Goal: Task Accomplishment & Management: Complete application form

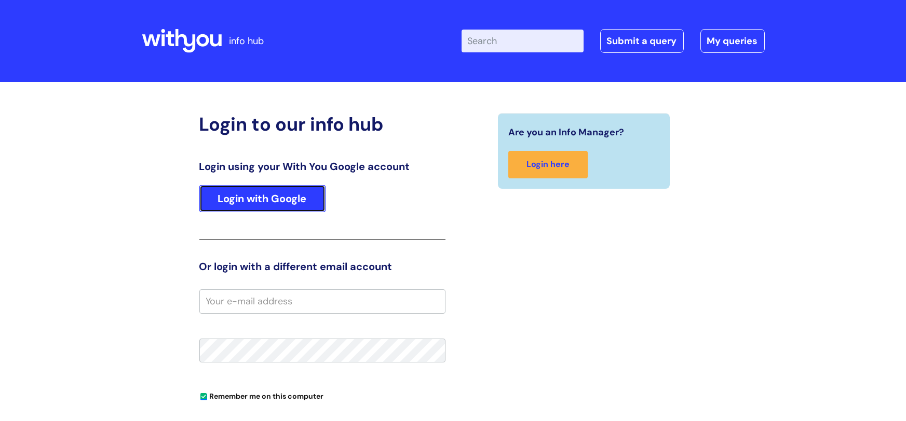
click at [286, 199] on link "Login with Google" at bounding box center [262, 198] width 126 height 27
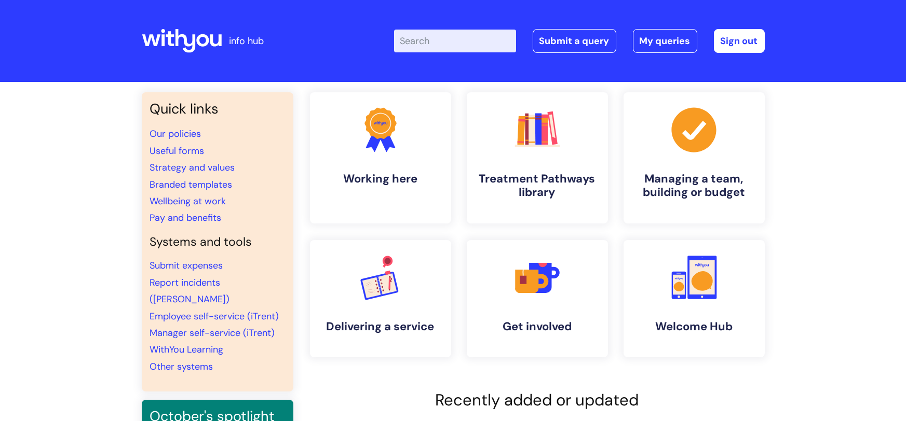
click at [553, 25] on div "Enter your search term here... Search Submit a query My queries Welcome Josh Gr…" at bounding box center [530, 40] width 468 height 61
click at [556, 36] on link "Submit a query" at bounding box center [575, 41] width 84 height 24
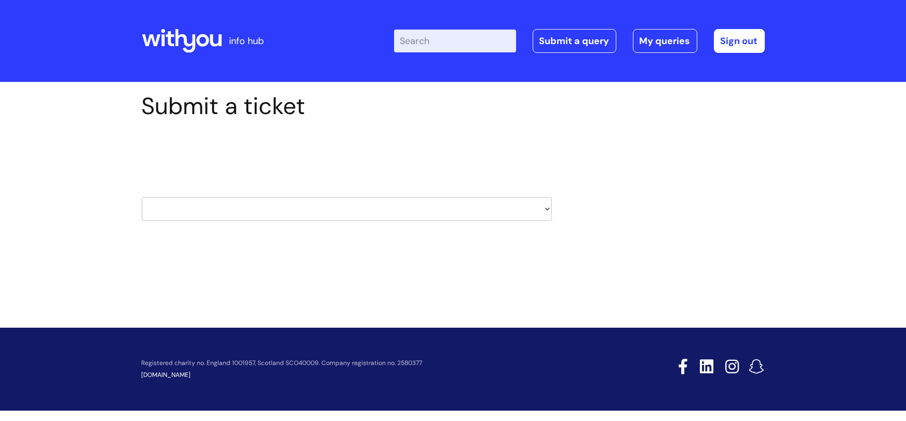
click at [509, 210] on select "HR / People IT and Support Clinical Drug Alerts Finance Accounts Data Support T…" at bounding box center [347, 209] width 410 height 24
select select "systems"
click at [142, 197] on select "HR / People IT and Support Clinical Drug Alerts Finance Accounts Data Support T…" at bounding box center [347, 209] width 410 height 24
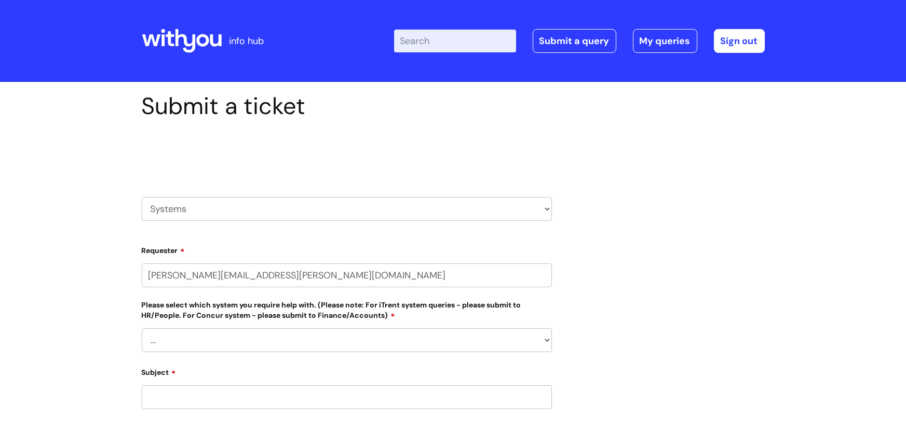
select select "80004418200"
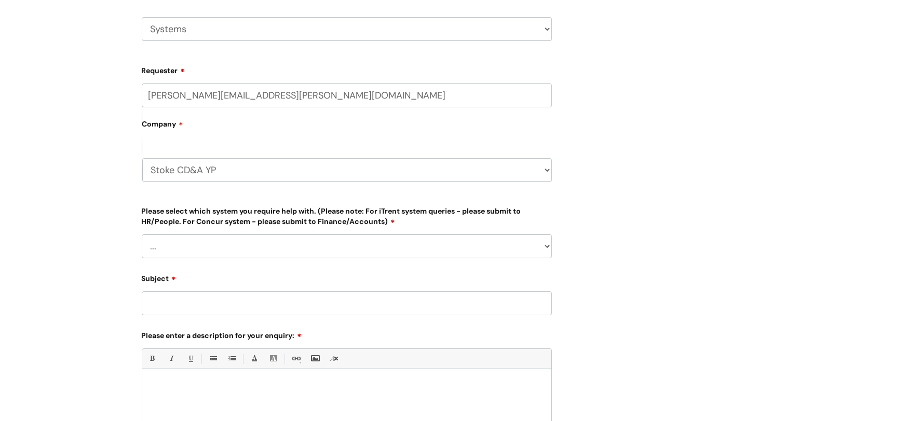
scroll to position [184, 0]
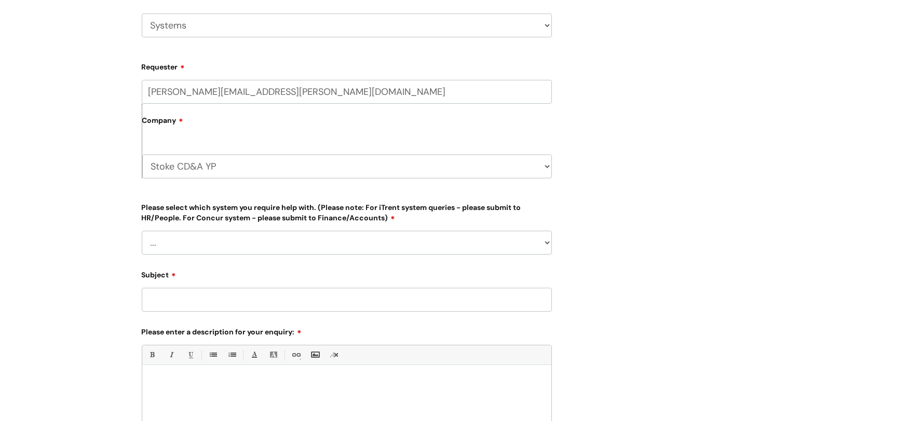
click at [304, 237] on select "... Ulysses Helpdesk Monday.com Nebula fault ILLY CarePath fault Halo fault E-c…" at bounding box center [347, 243] width 410 height 24
select select "Something else"
click at [142, 231] on select "... Ulysses Helpdesk Monday.com Nebula fault ILLY CarePath fault Halo fault E-c…" at bounding box center [347, 243] width 410 height 24
click at [247, 291] on input "Subject" at bounding box center [347, 300] width 410 height 24
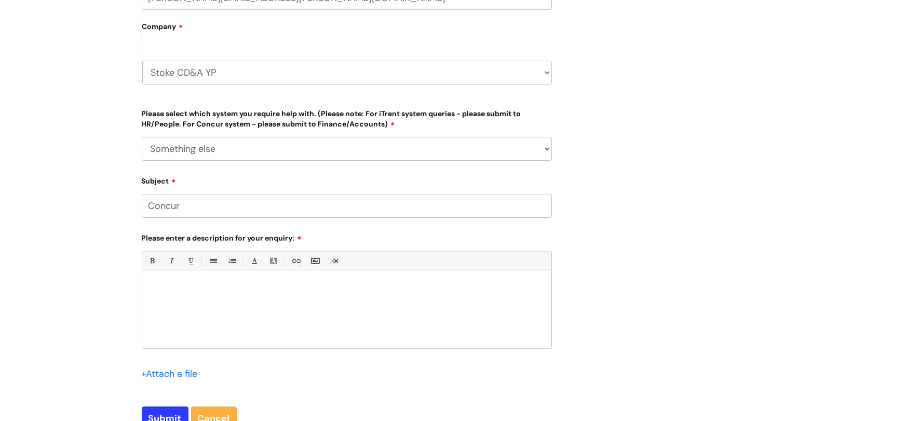
scroll to position [352, 0]
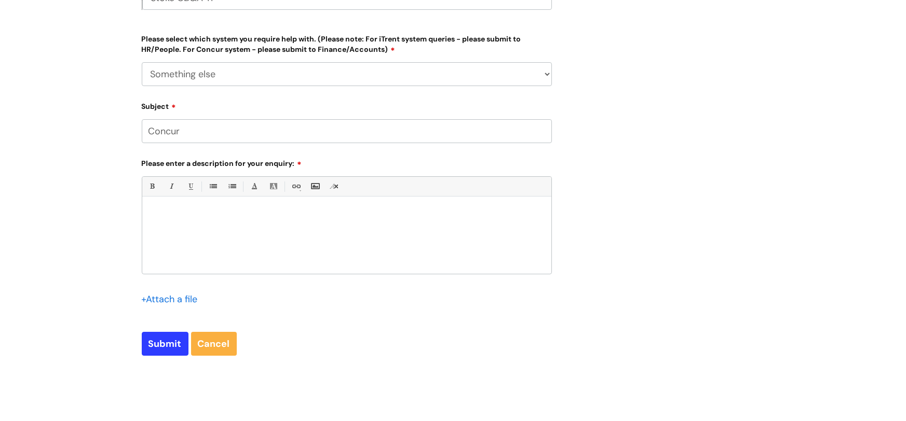
type input "Concur"
click at [201, 224] on div at bounding box center [346, 238] width 409 height 72
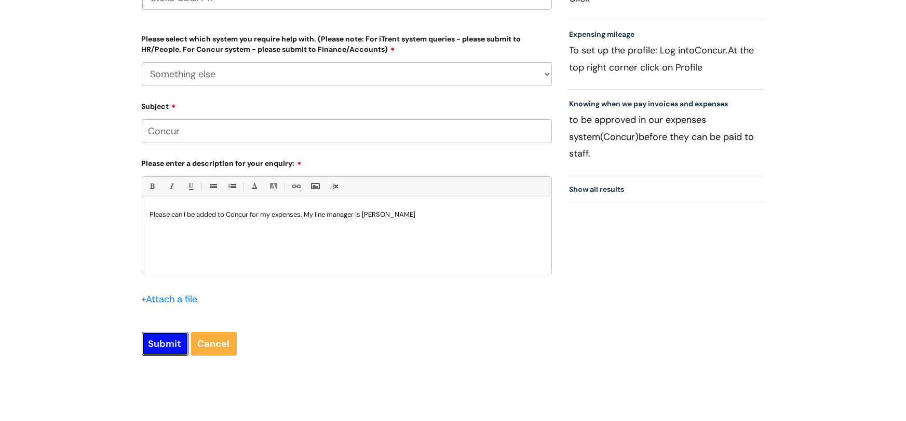
click at [170, 346] on input "Submit" at bounding box center [165, 344] width 47 height 24
type input "Please Wait..."
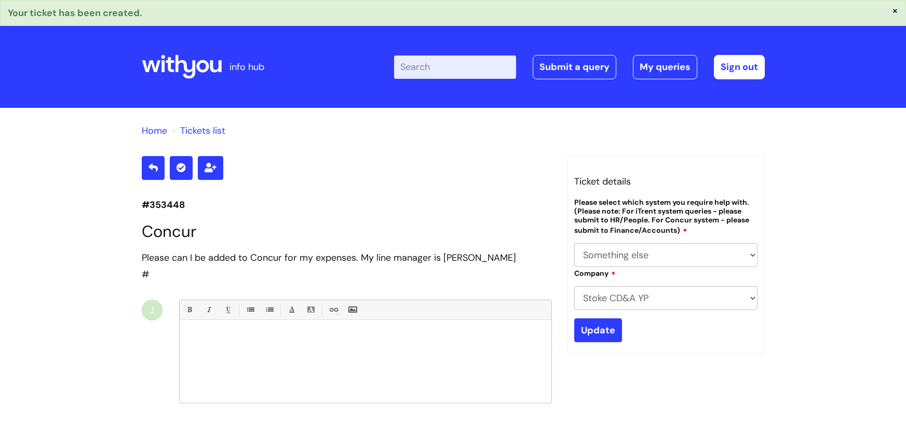
select select "Something else"
